Goal: Find specific page/section: Find specific page/section

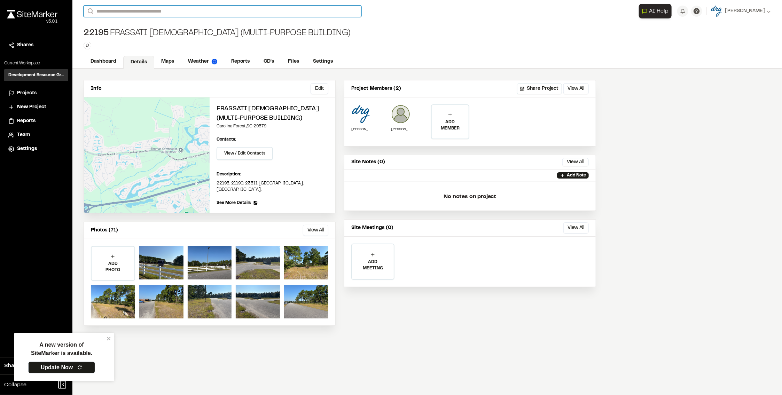
click at [134, 12] on input "Search" at bounding box center [223, 11] width 278 height 11
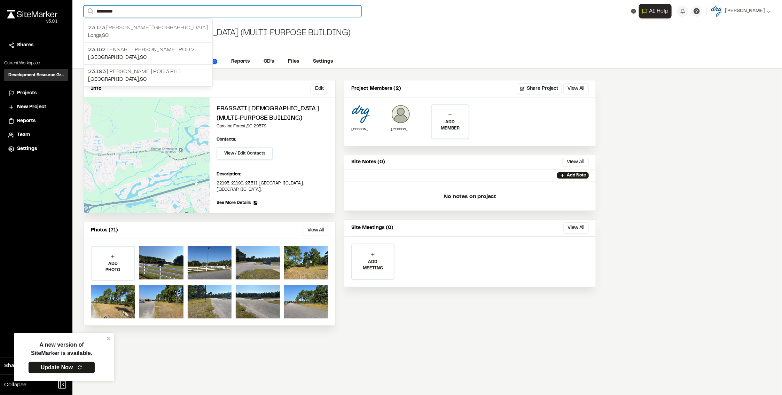
type input "*********"
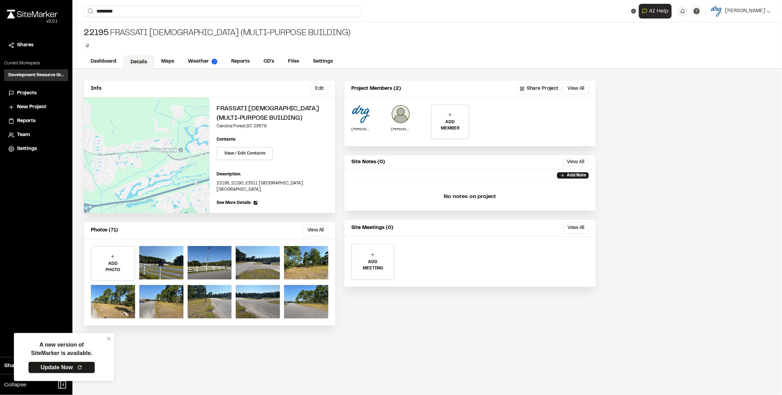
click at [139, 32] on p "Longs , [GEOGRAPHIC_DATA]" at bounding box center [148, 36] width 120 height 8
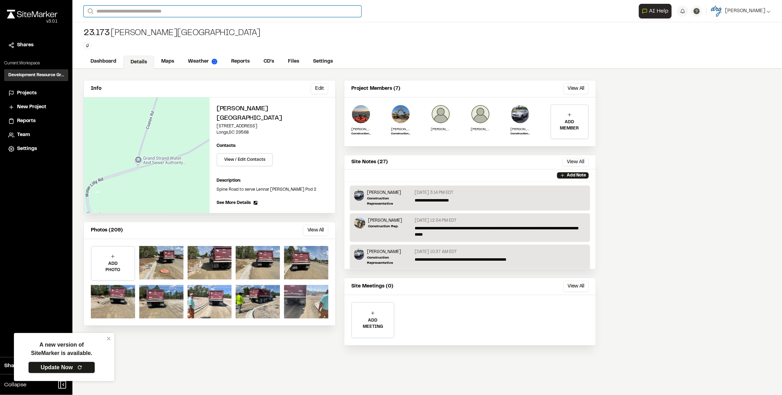
click at [116, 9] on input "Search" at bounding box center [223, 11] width 278 height 11
click at [150, 80] on p "23.162 Lennar - [PERSON_NAME] Pod 2" at bounding box center [148, 81] width 120 height 8
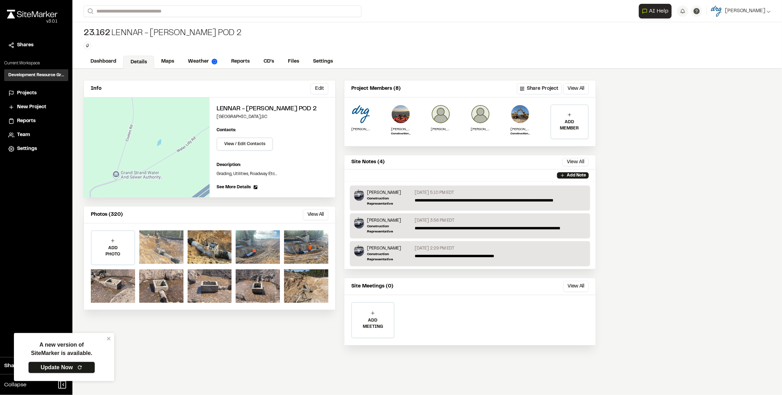
click at [163, 249] on div at bounding box center [161, 247] width 44 height 33
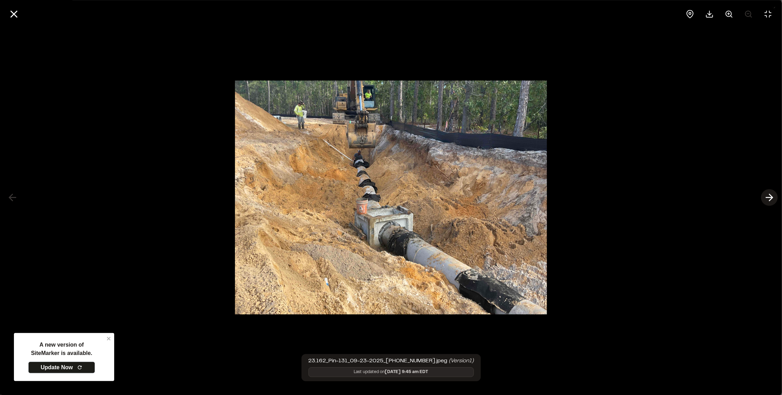
click at [770, 199] on icon at bounding box center [769, 198] width 11 height 12
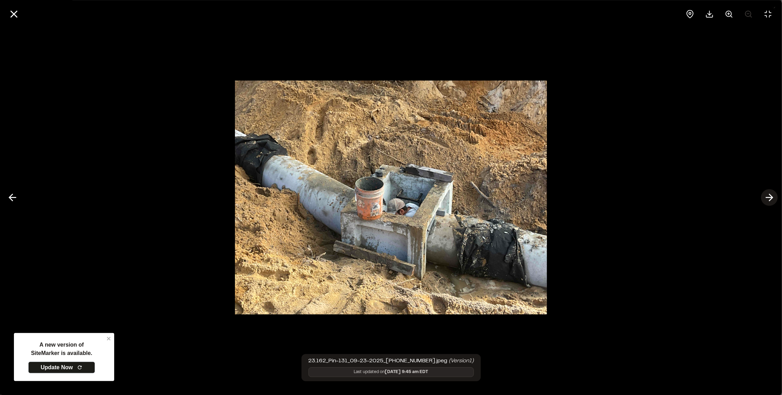
click at [770, 199] on icon at bounding box center [769, 198] width 11 height 12
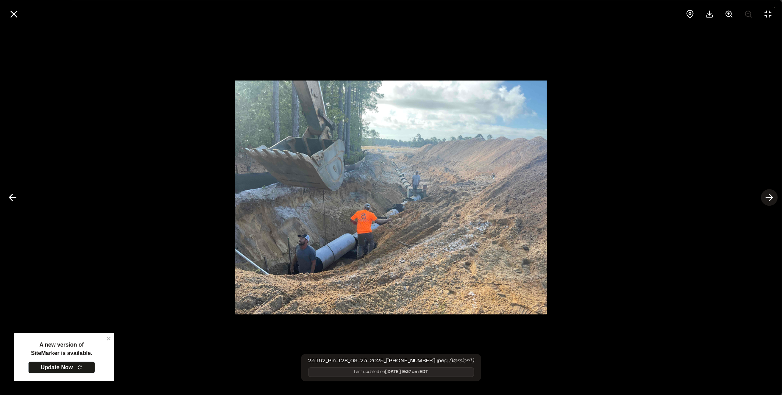
click at [770, 199] on icon at bounding box center [769, 198] width 11 height 12
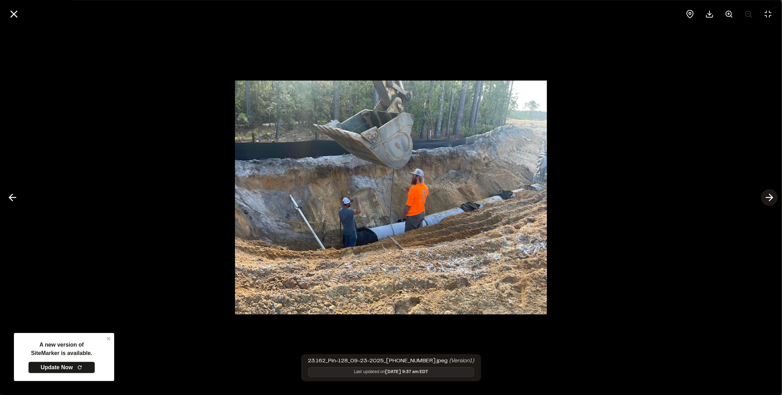
click at [770, 199] on icon at bounding box center [769, 198] width 11 height 12
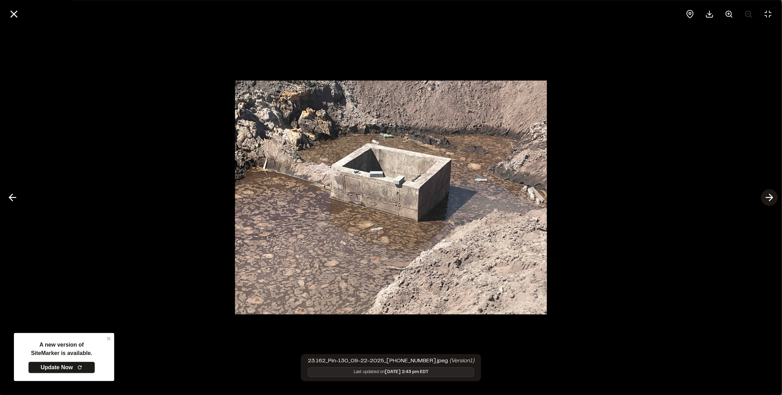
click at [770, 199] on icon at bounding box center [769, 198] width 11 height 12
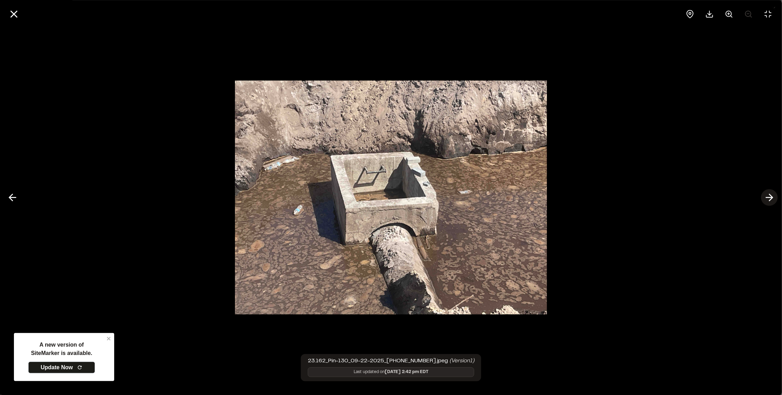
click at [770, 199] on icon at bounding box center [769, 198] width 11 height 12
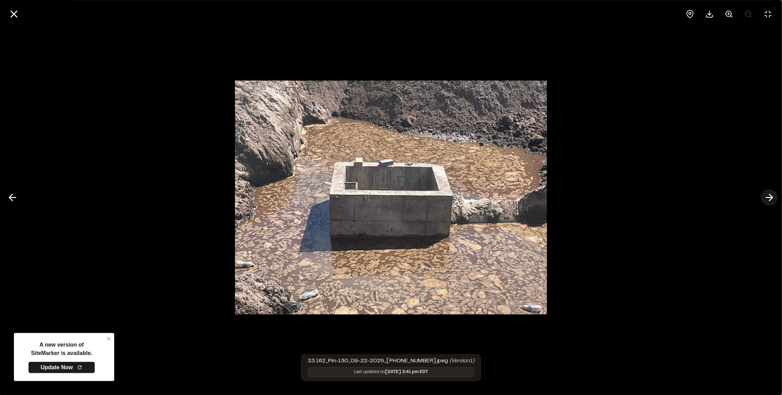
click at [770, 199] on icon at bounding box center [769, 198] width 11 height 12
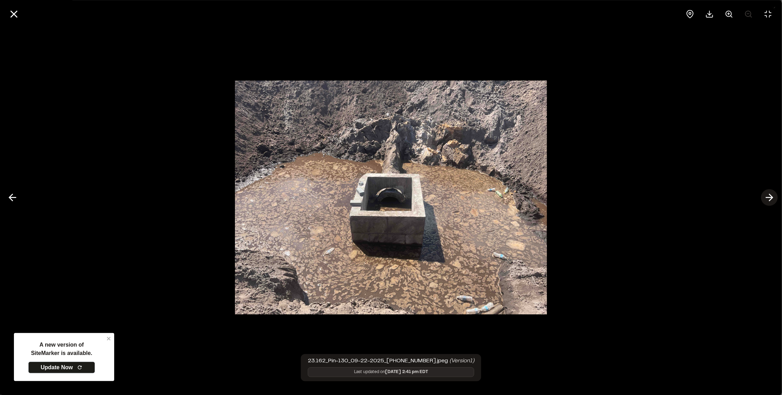
click at [770, 199] on icon at bounding box center [769, 198] width 11 height 12
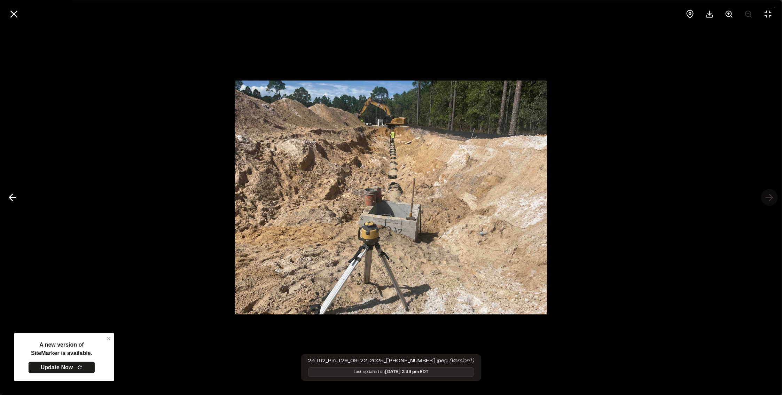
click at [770, 199] on div at bounding box center [391, 197] width 782 height 395
click at [18, 13] on icon at bounding box center [14, 14] width 12 height 12
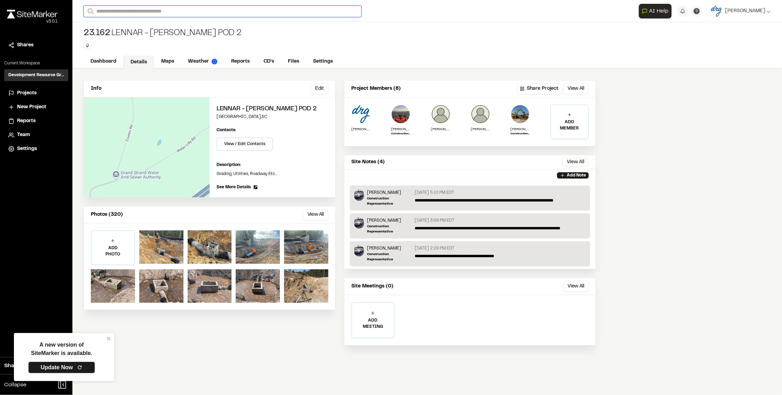
click at [125, 10] on input "Search" at bounding box center [223, 11] width 278 height 11
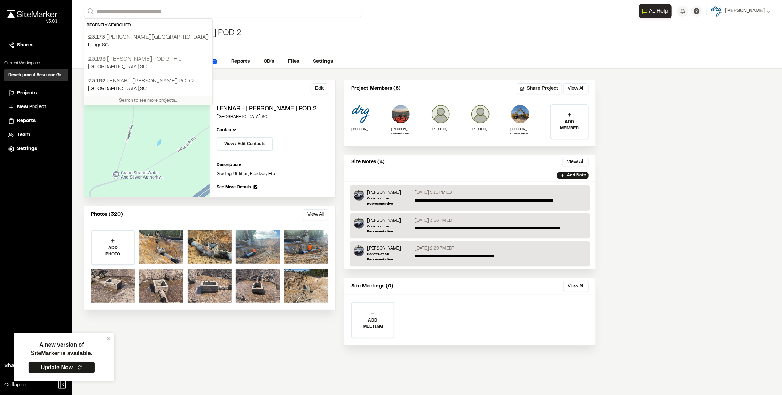
click at [153, 63] on p "[GEOGRAPHIC_DATA] , [GEOGRAPHIC_DATA]" at bounding box center [148, 67] width 120 height 8
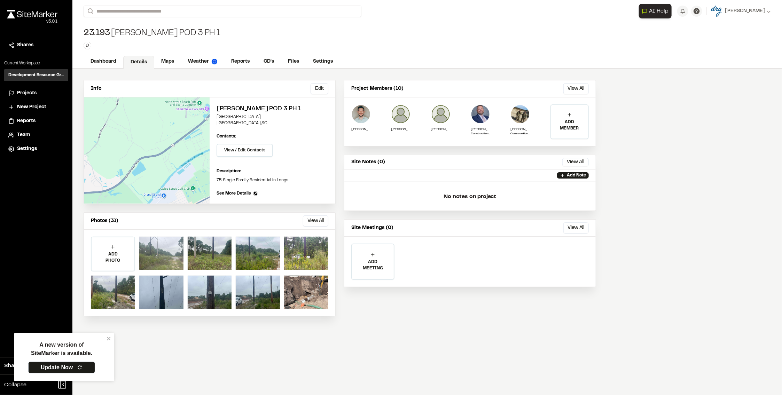
click at [162, 249] on div at bounding box center [161, 253] width 44 height 33
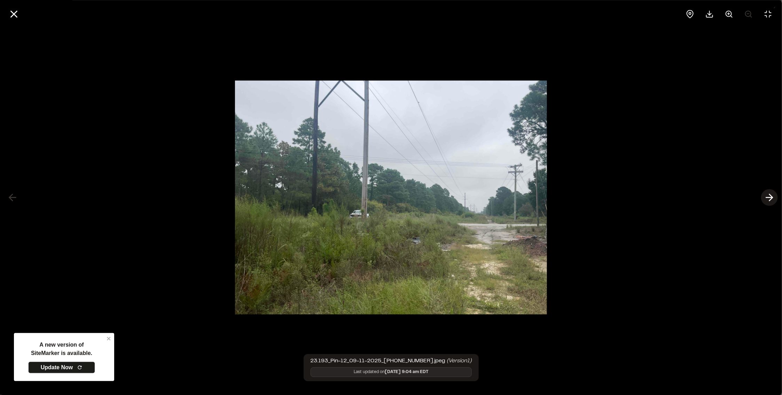
click at [770, 198] on line at bounding box center [770, 198] width 7 height 0
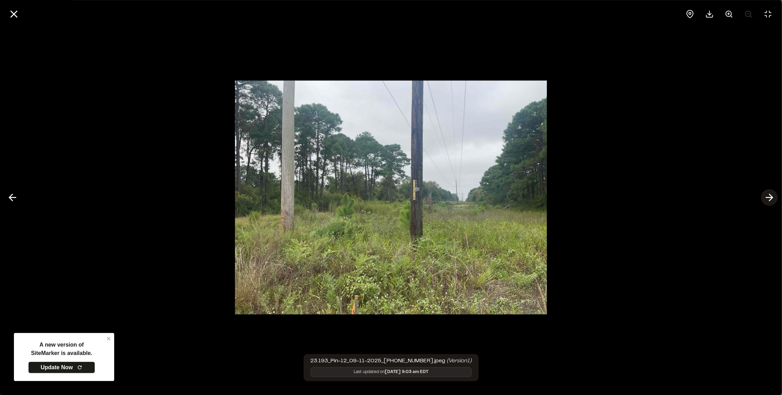
click at [770, 198] on line at bounding box center [770, 198] width 7 height 0
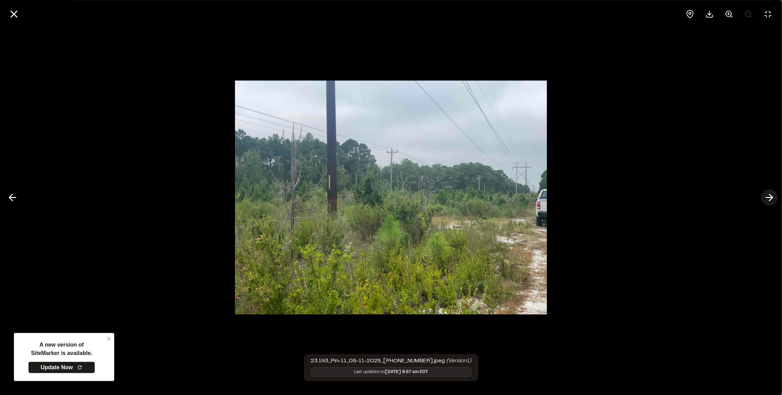
click at [770, 198] on line at bounding box center [770, 198] width 7 height 0
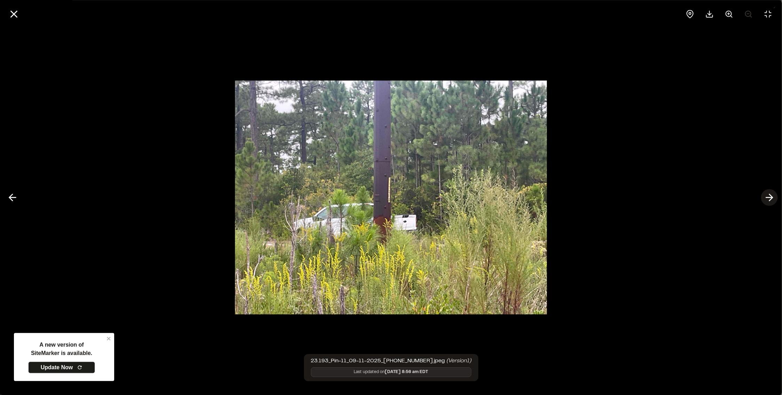
click at [770, 198] on line at bounding box center [770, 198] width 7 height 0
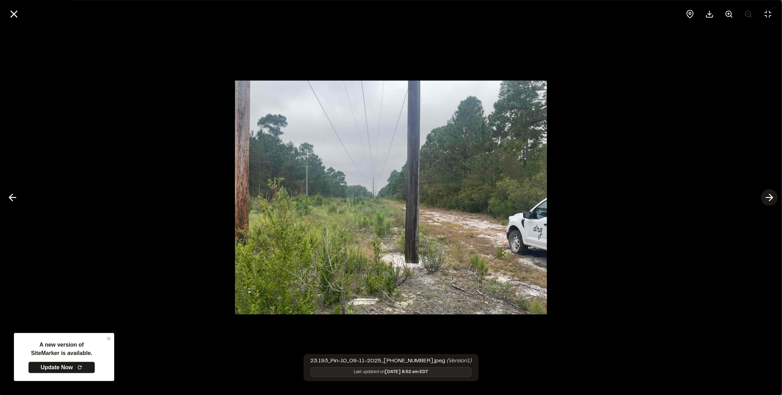
click at [770, 198] on line at bounding box center [770, 198] width 7 height 0
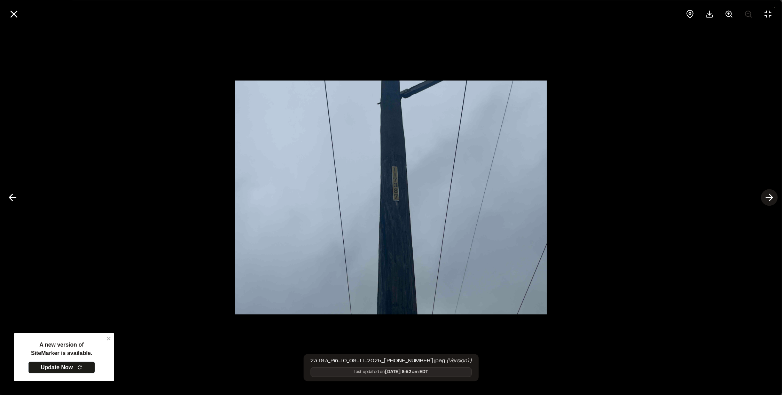
click at [770, 198] on line at bounding box center [770, 198] width 7 height 0
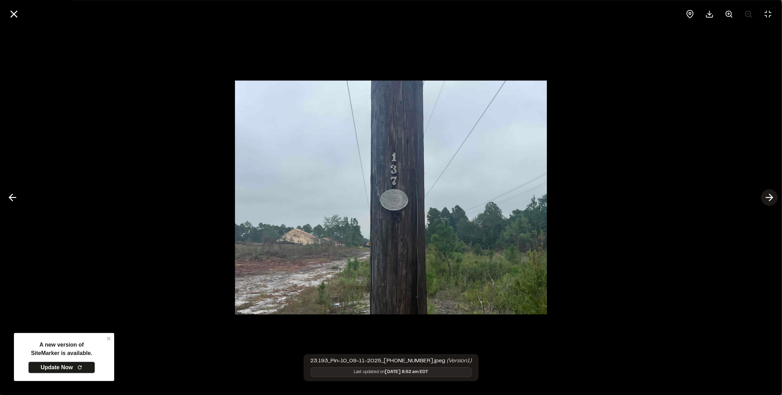
click at [770, 198] on line at bounding box center [770, 198] width 7 height 0
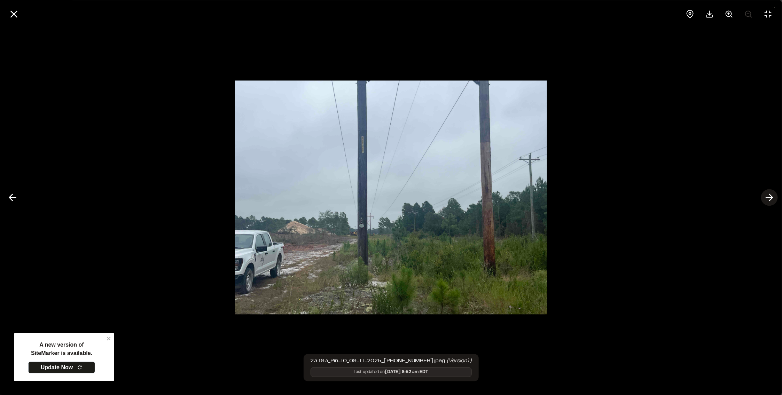
click at [770, 198] on line at bounding box center [770, 198] width 7 height 0
